Goal: Information Seeking & Learning: Learn about a topic

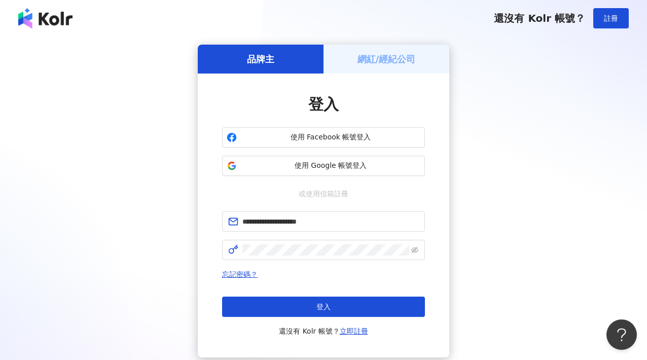
drag, startPoint x: 325, startPoint y: 301, endPoint x: 147, endPoint y: 30, distance: 324.1
click at [324, 302] on span "登入" at bounding box center [323, 306] width 14 height 8
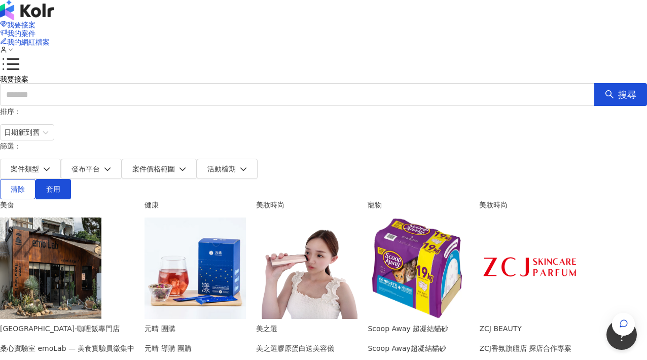
click at [161, 143] on div "排序： 日期新到舊 篩選： 案件類型 發布平台 案件價格範圍 活動檔期 清除 套用" at bounding box center [323, 152] width 647 height 93
click at [160, 143] on div "排序： 日期新到舊 篩選： 案件類型 發布平台 案件價格範圍 活動檔期 清除 套用" at bounding box center [323, 152] width 647 height 93
click at [122, 159] on button "發布平台" at bounding box center [91, 169] width 61 height 20
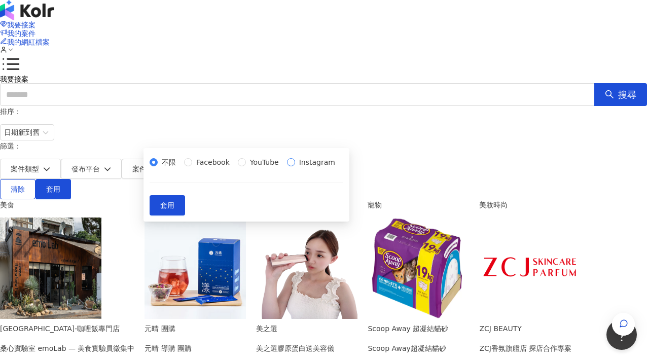
click at [295, 168] on span "Instagram" at bounding box center [317, 162] width 44 height 11
click at [174, 209] on span "套用" at bounding box center [167, 205] width 14 height 8
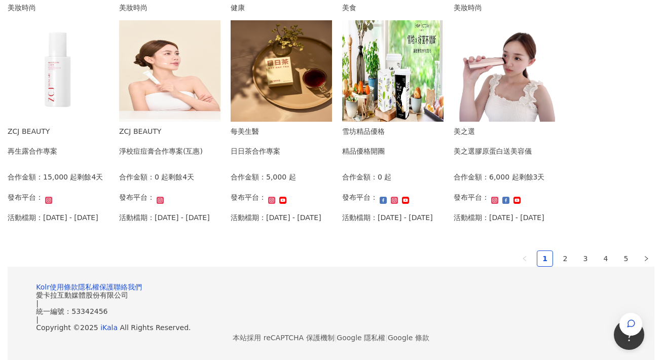
scroll to position [608, 0]
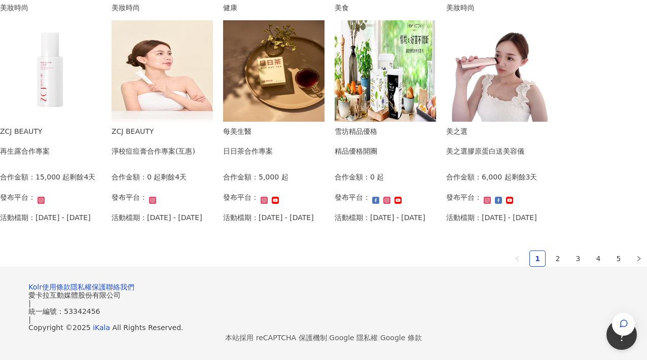
click at [223, 122] on img at bounding box center [273, 70] width 101 height 101
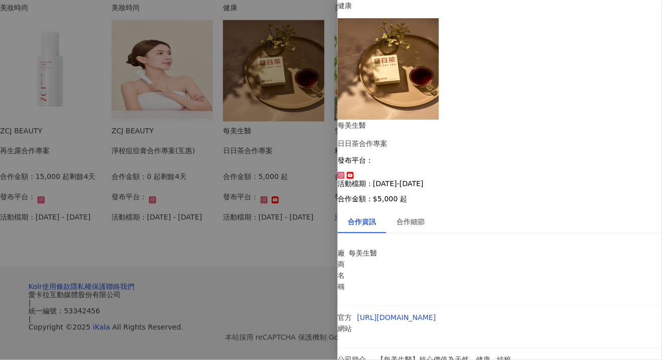
scroll to position [37, 0]
